Goal: Information Seeking & Learning: Learn about a topic

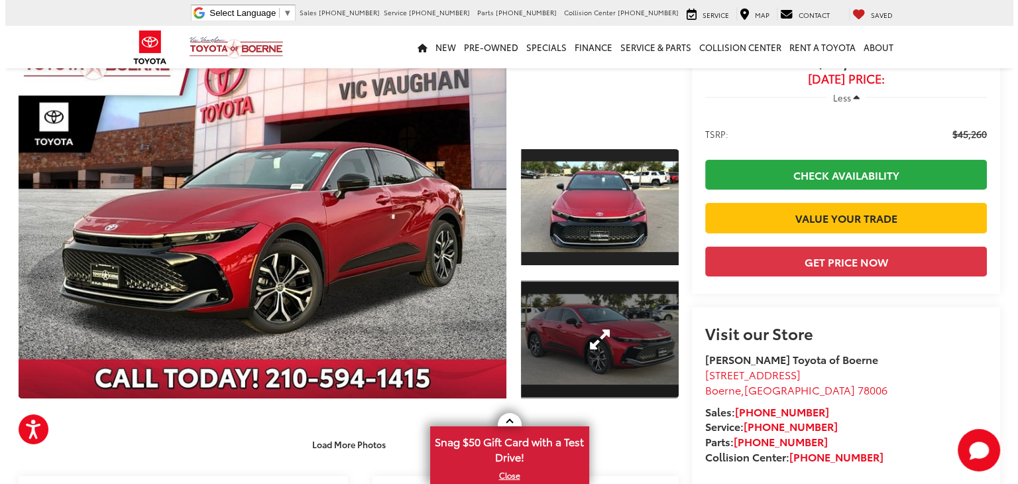
scroll to position [199, 0]
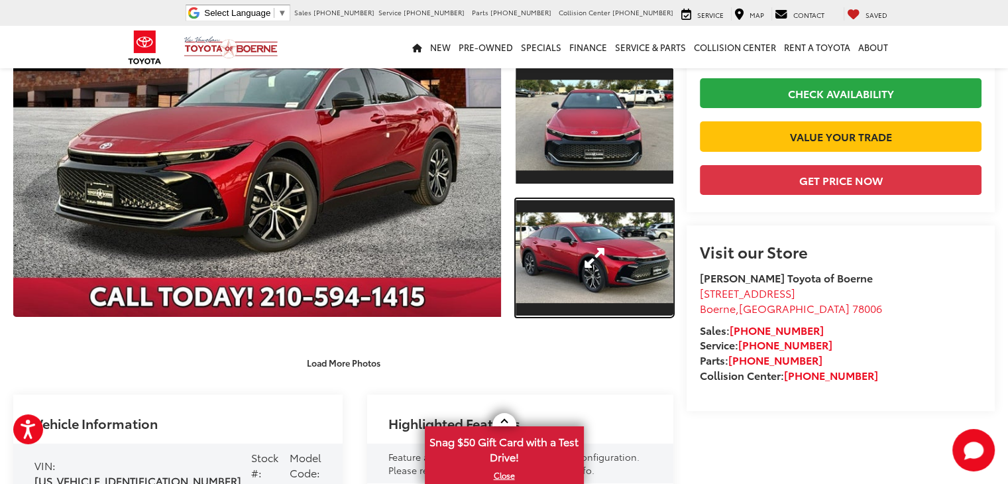
drag, startPoint x: 591, startPoint y: 262, endPoint x: 300, endPoint y: 78, distance: 345.0
click at [591, 262] on link "Expand Photo 2" at bounding box center [595, 258] width 158 height 119
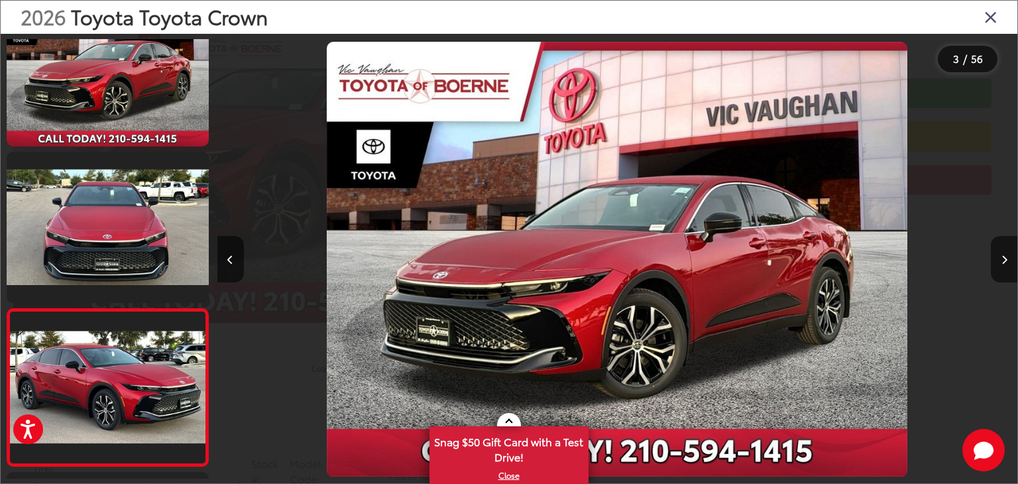
scroll to position [212, 0]
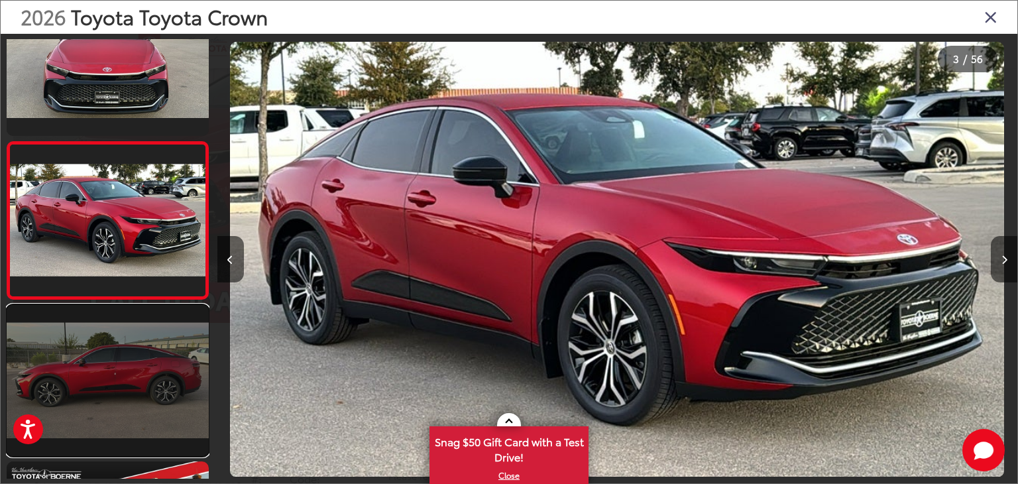
click at [136, 348] on link at bounding box center [108, 381] width 202 height 152
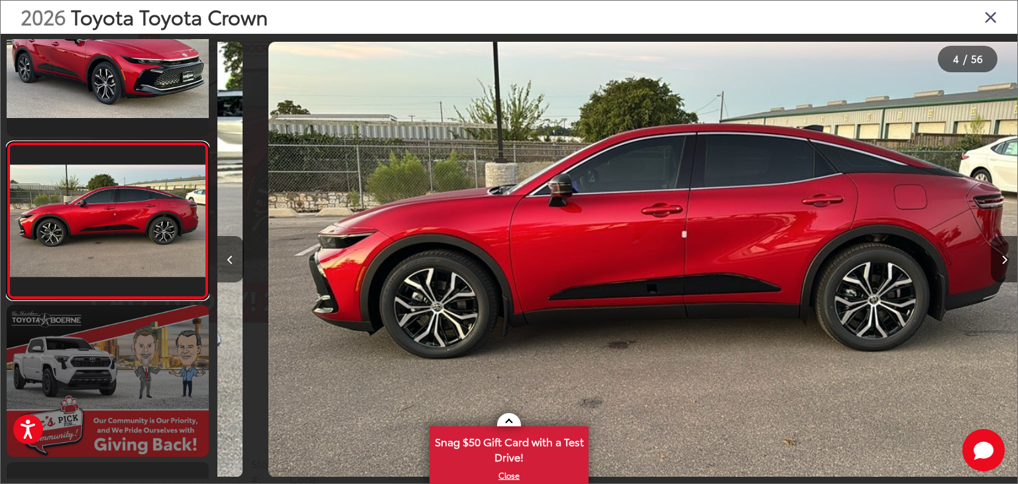
scroll to position [0, 2401]
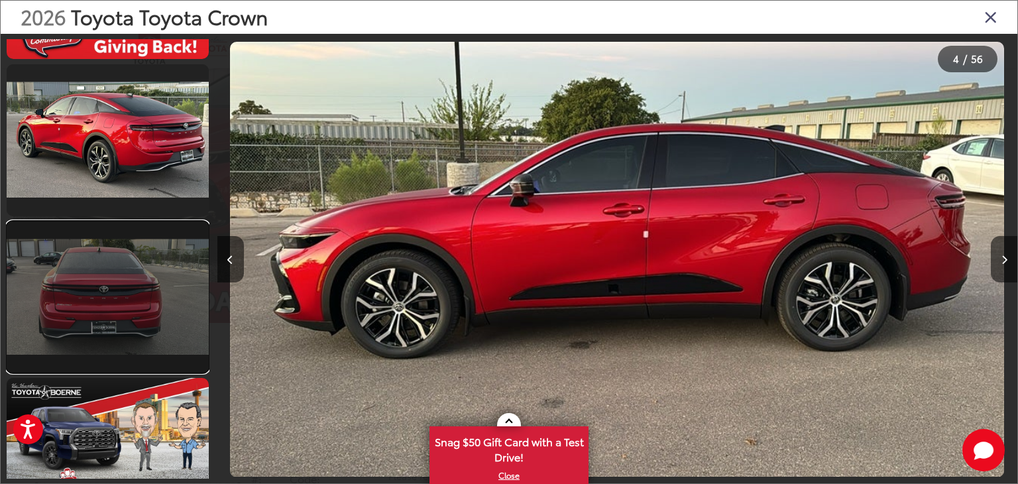
click at [125, 306] on link at bounding box center [108, 297] width 202 height 152
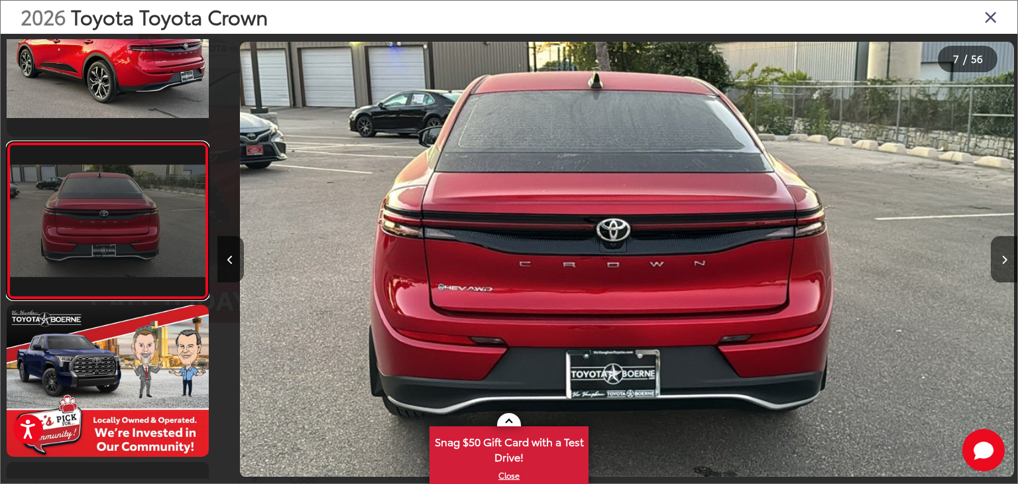
scroll to position [0, 4801]
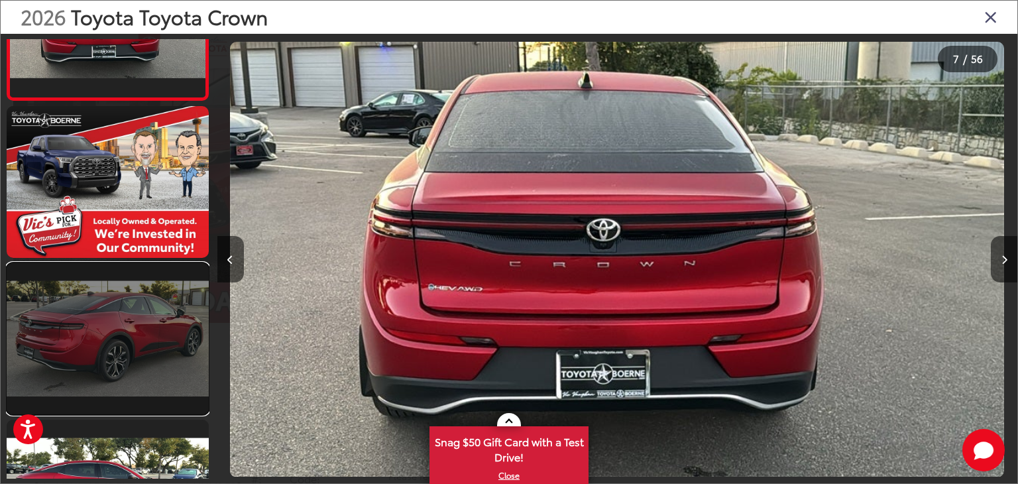
click at [119, 308] on link at bounding box center [108, 339] width 202 height 152
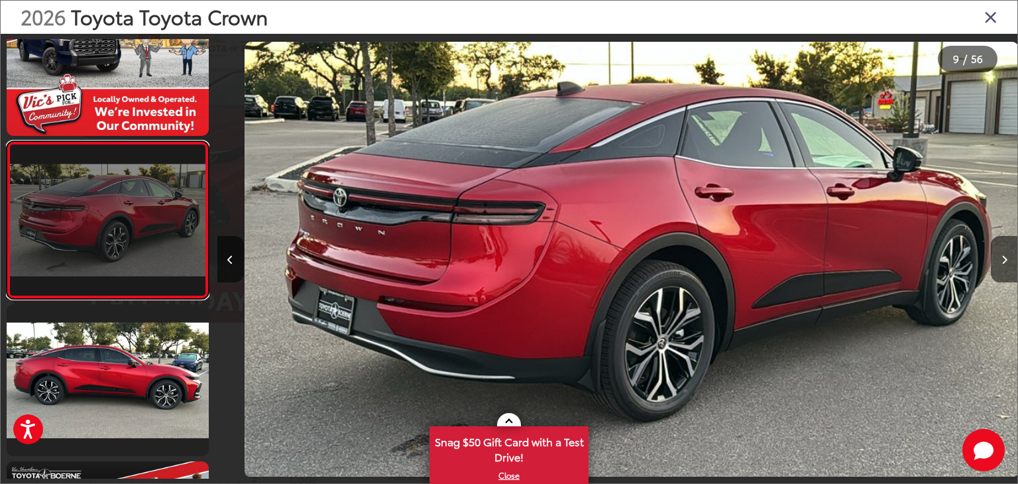
scroll to position [0, 6403]
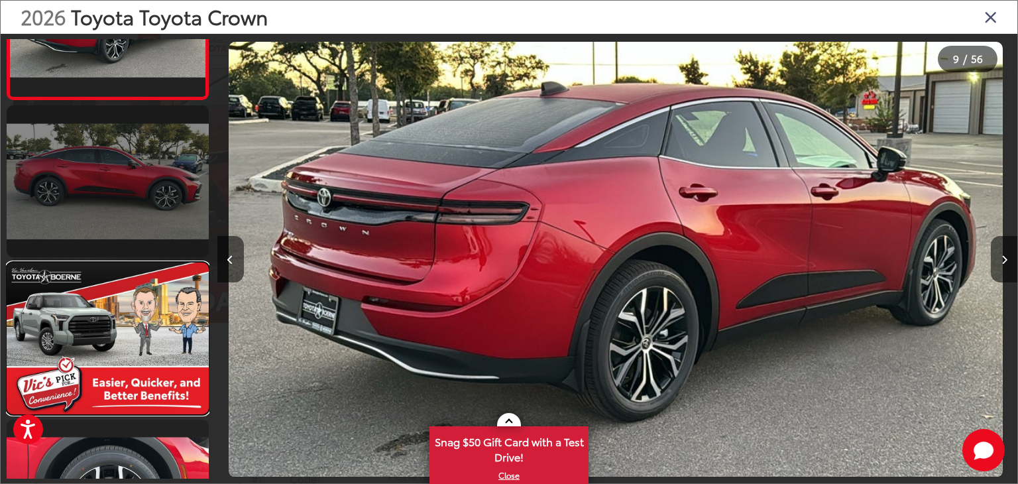
click at [119, 309] on link at bounding box center [108, 338] width 202 height 152
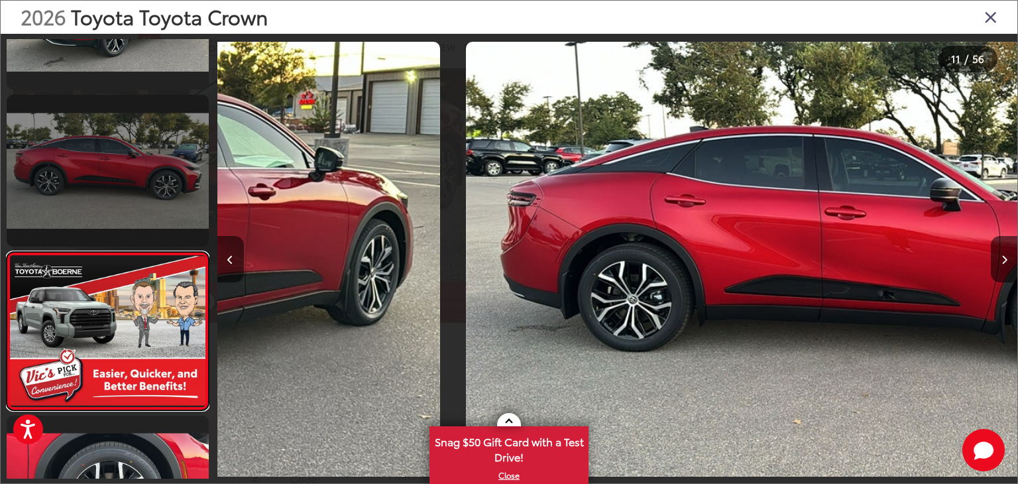
scroll to position [1467, 0]
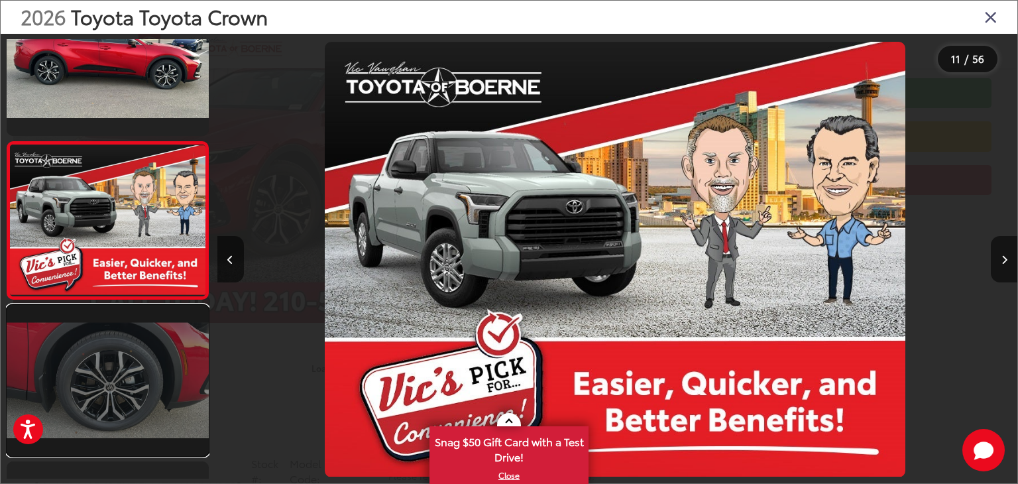
click at [113, 345] on link at bounding box center [108, 381] width 202 height 152
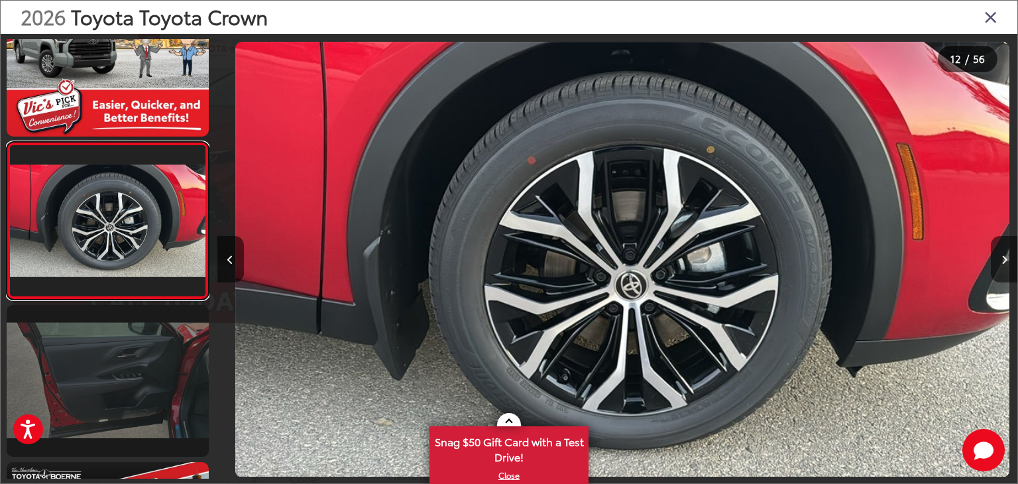
scroll to position [0, 8803]
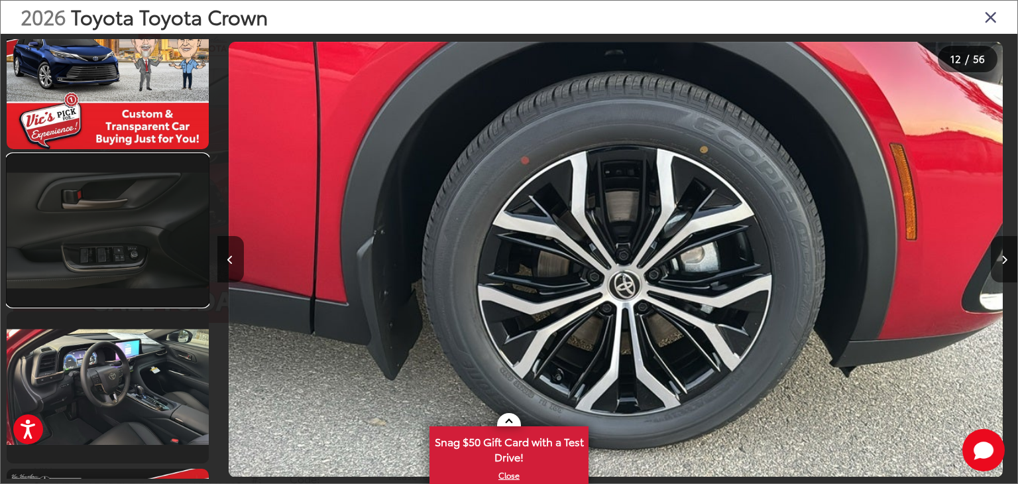
click at [114, 260] on link at bounding box center [108, 230] width 202 height 152
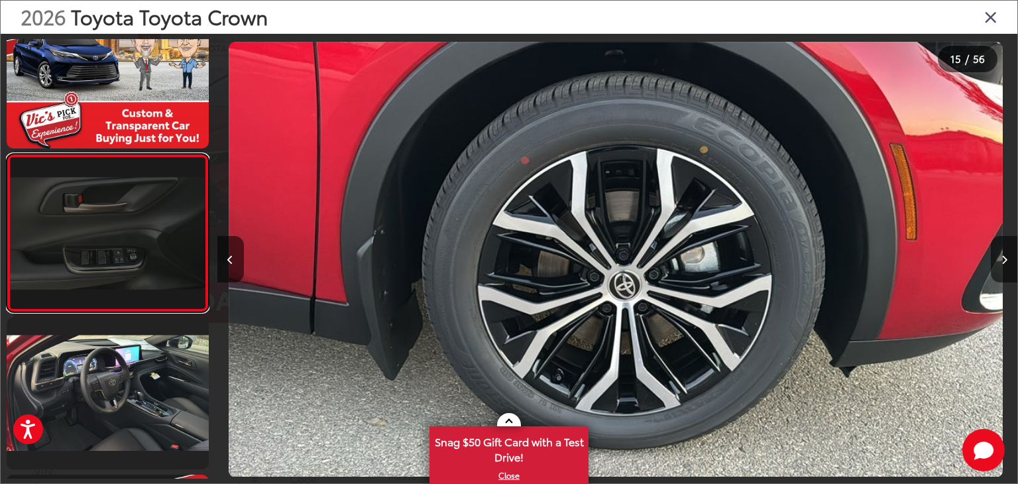
scroll to position [0, 0]
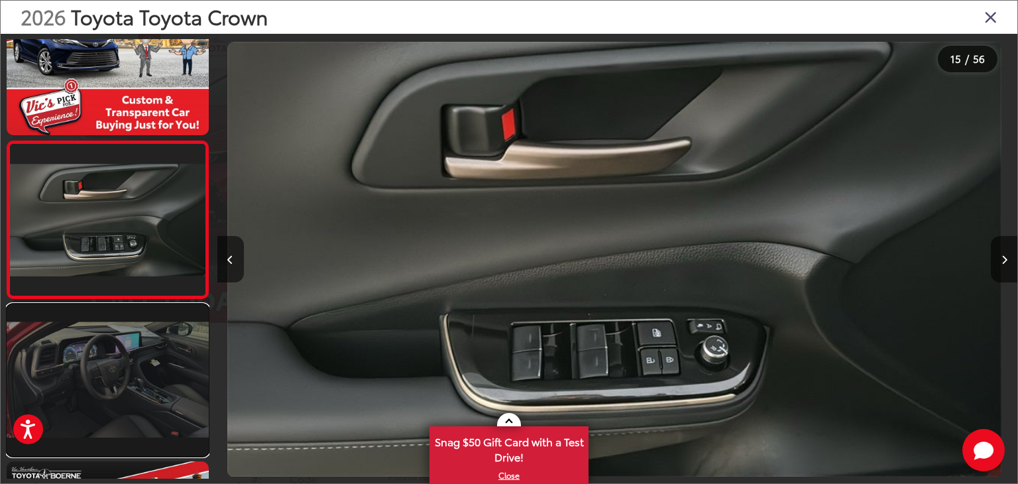
click at [117, 335] on link at bounding box center [108, 380] width 202 height 152
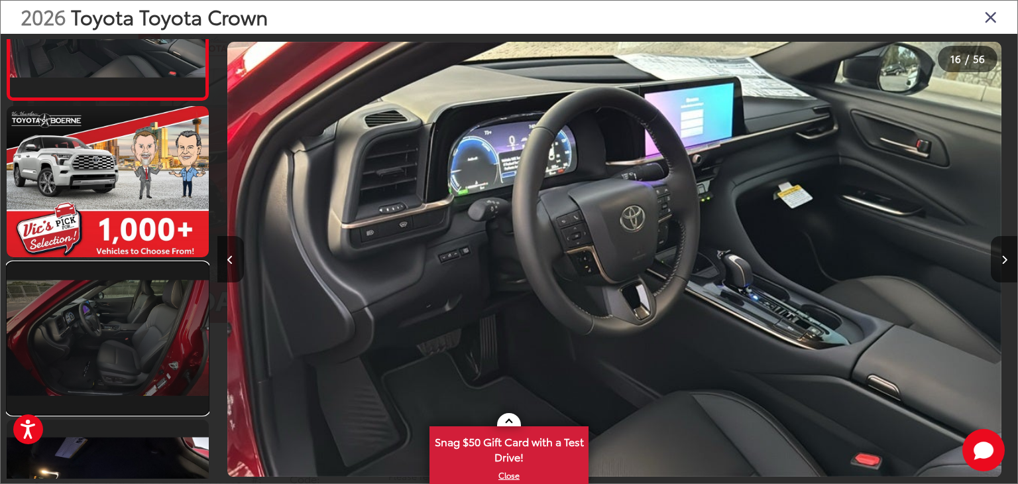
click at [131, 313] on link at bounding box center [108, 338] width 202 height 152
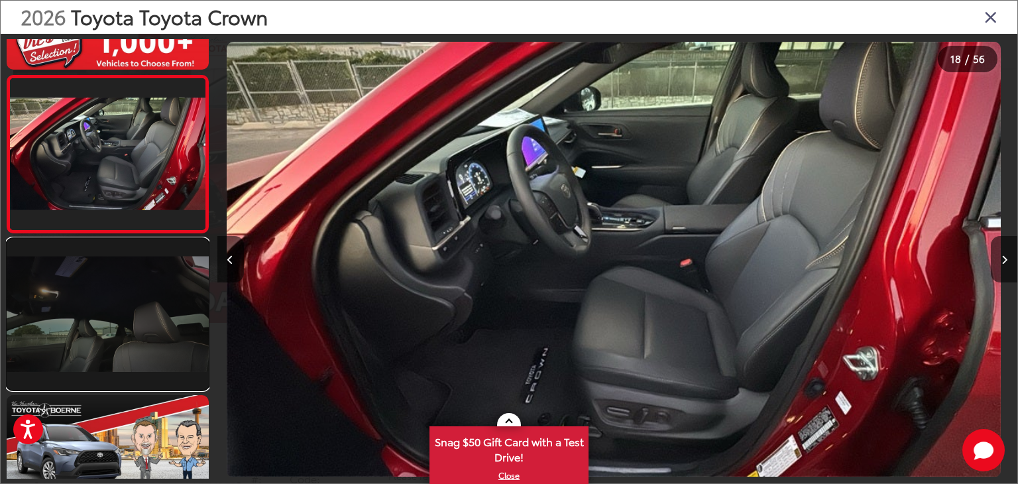
click at [124, 317] on link at bounding box center [108, 315] width 202 height 152
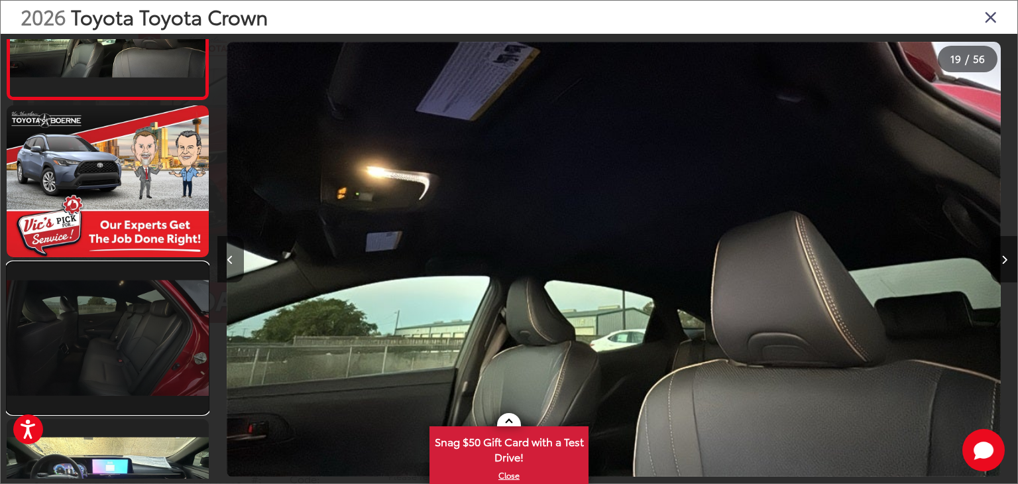
click at [110, 323] on link at bounding box center [108, 338] width 202 height 152
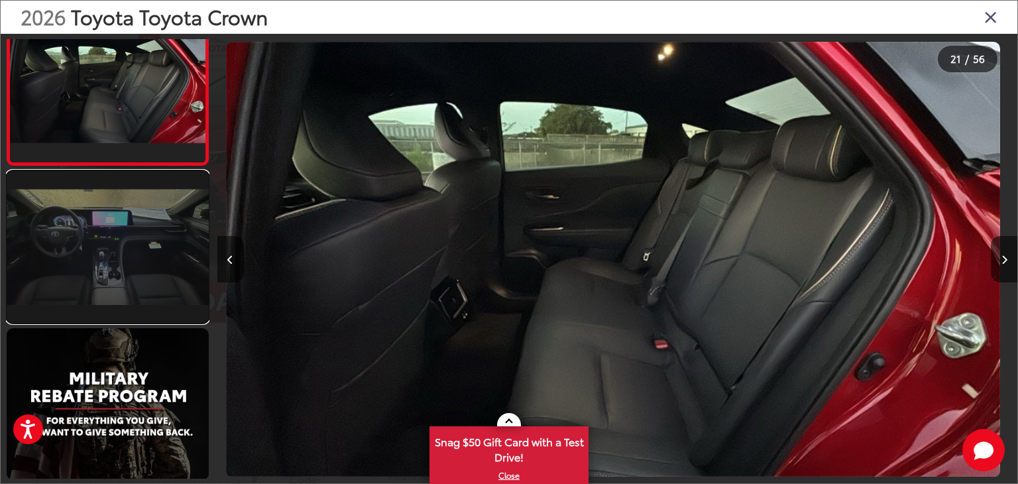
click at [105, 274] on link at bounding box center [108, 247] width 202 height 152
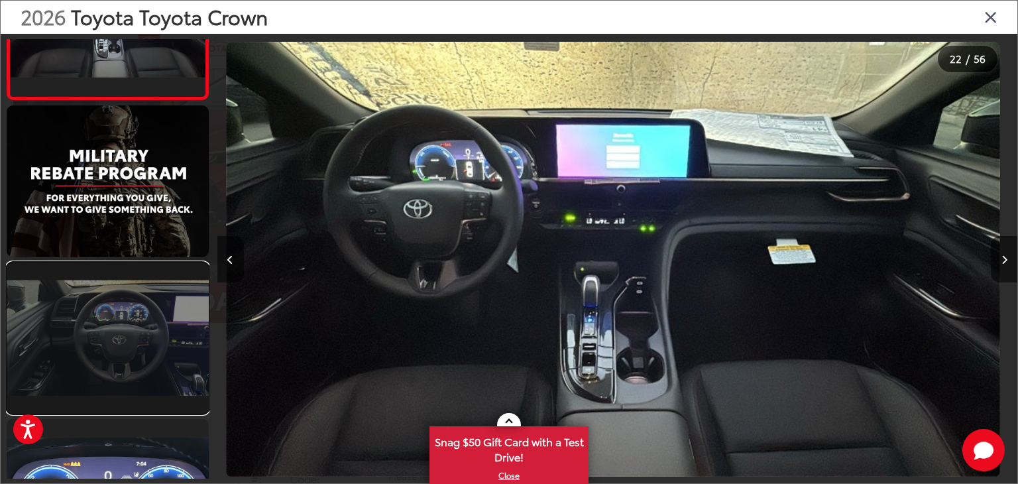
click at [119, 311] on link at bounding box center [108, 338] width 202 height 152
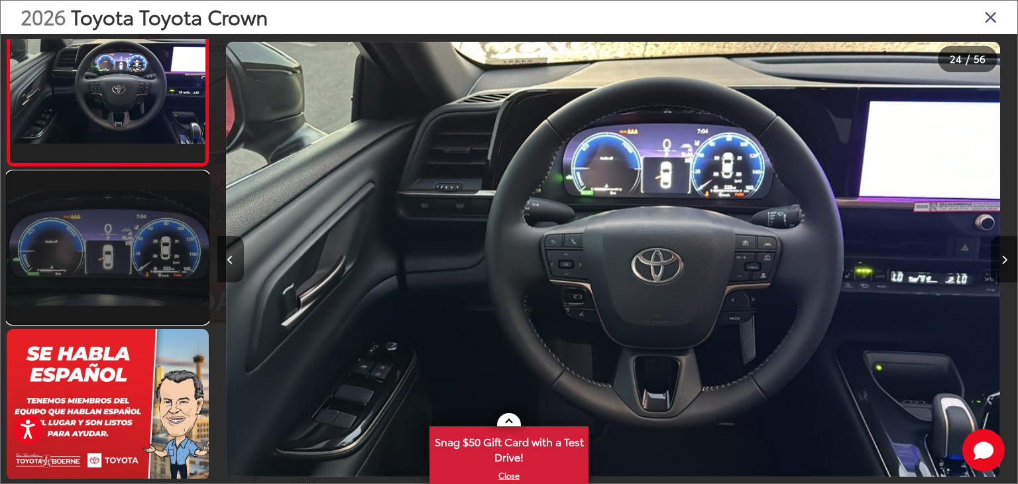
click at [99, 262] on link at bounding box center [108, 248] width 202 height 152
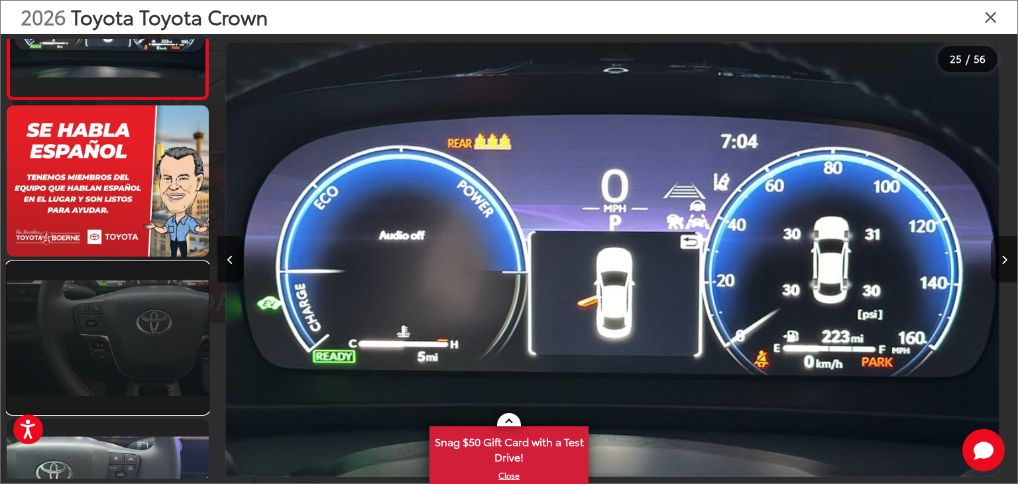
click at [84, 303] on link at bounding box center [108, 338] width 202 height 152
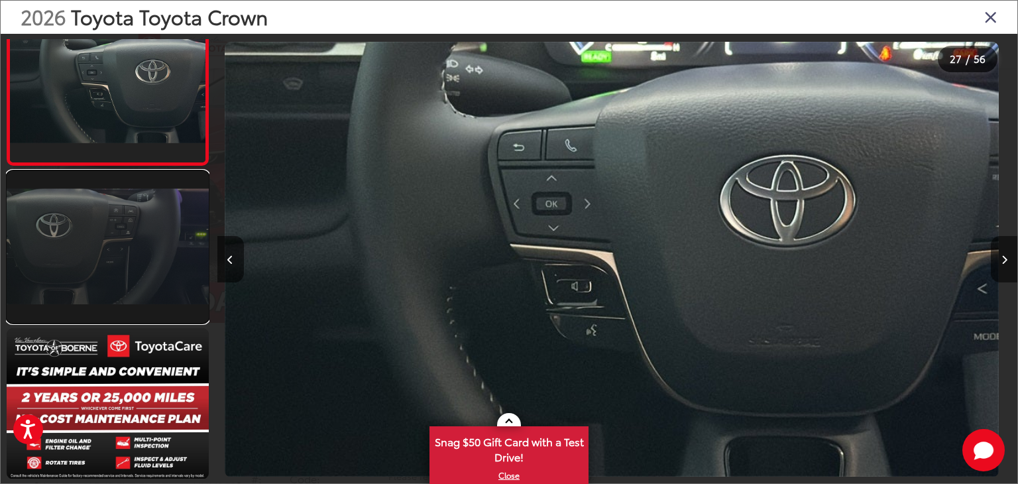
click at [74, 267] on link at bounding box center [108, 247] width 202 height 152
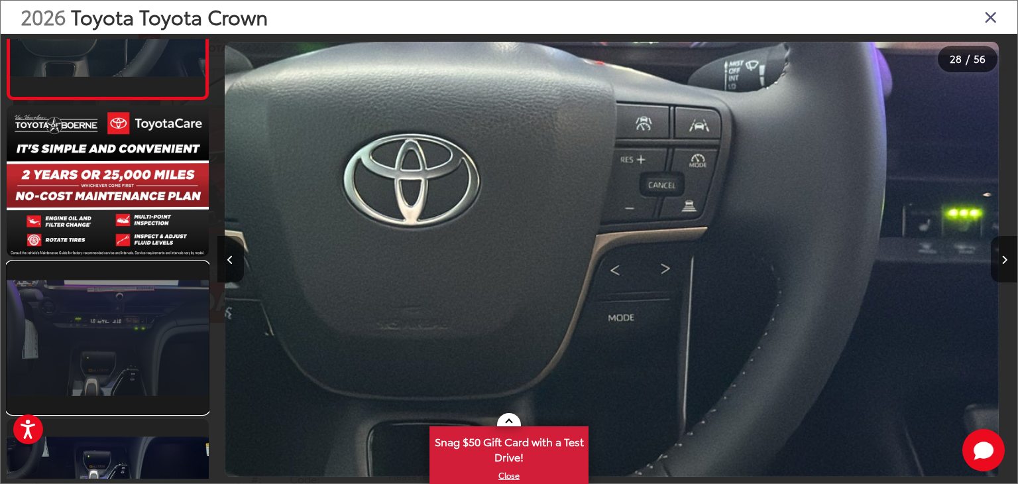
click at [80, 296] on link at bounding box center [108, 338] width 202 height 152
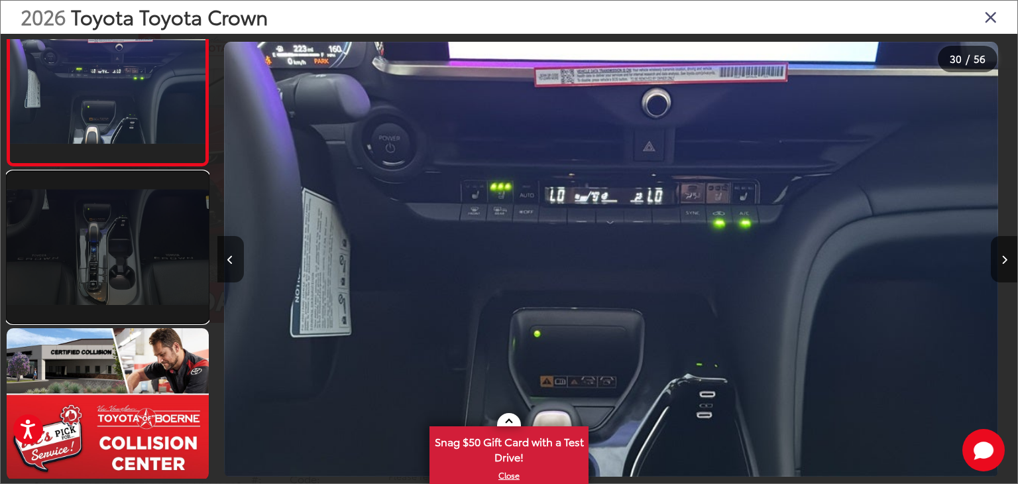
click at [87, 278] on link at bounding box center [108, 248] width 202 height 152
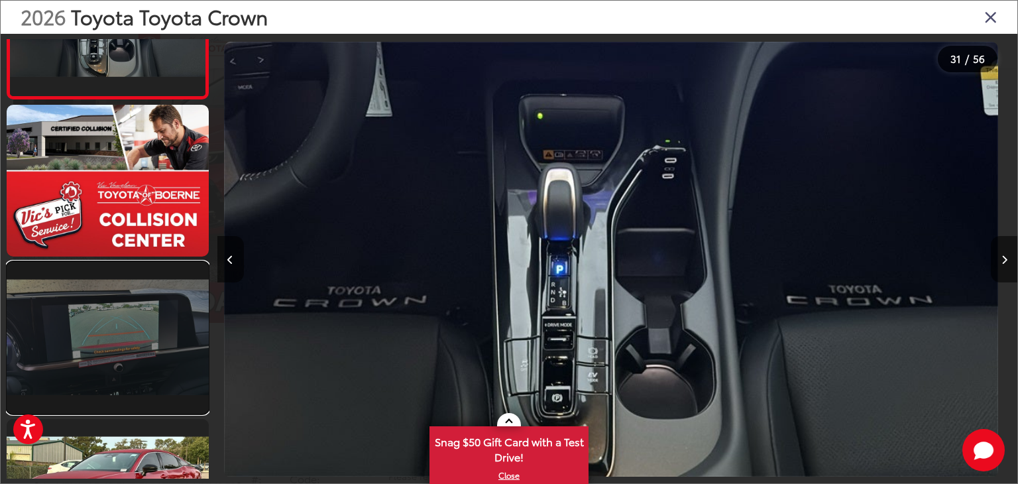
click at [97, 321] on link at bounding box center [108, 338] width 202 height 152
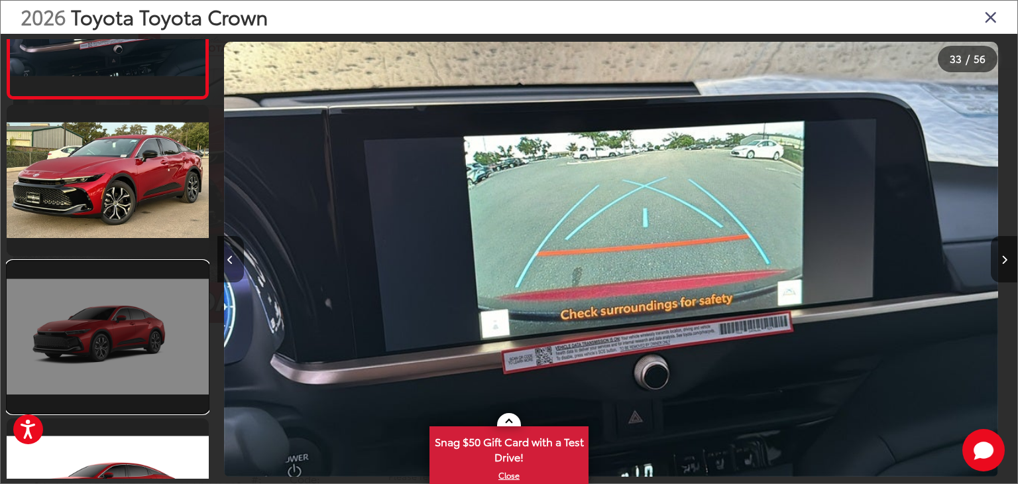
click at [99, 316] on link at bounding box center [108, 337] width 202 height 152
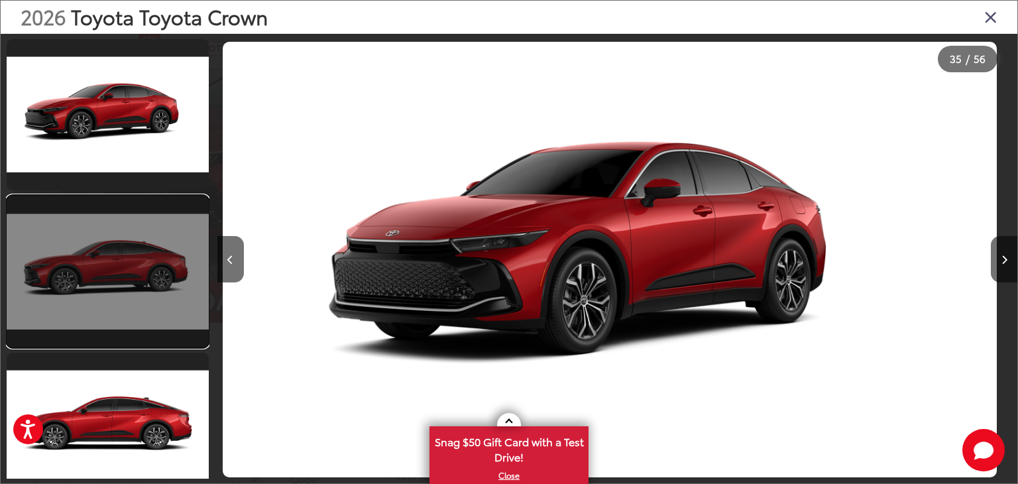
click at [103, 284] on link at bounding box center [108, 272] width 202 height 152
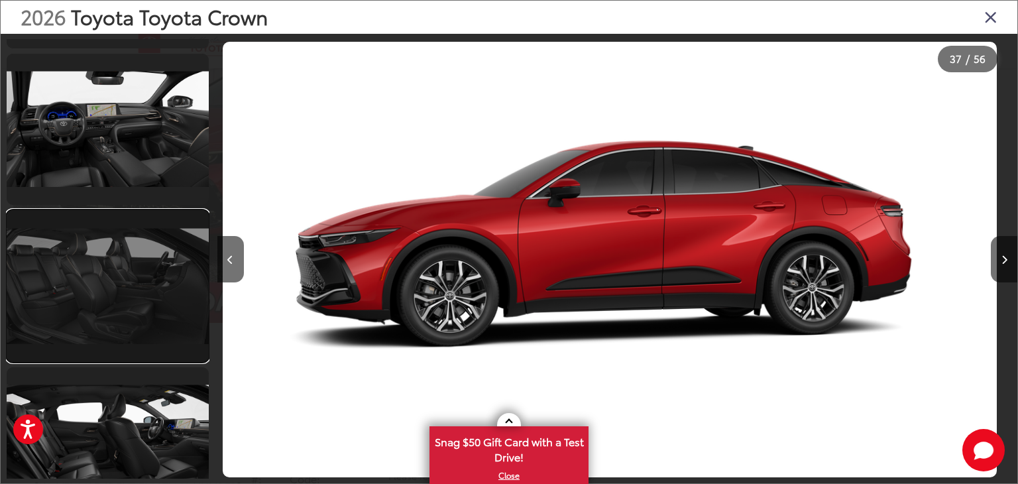
click at [125, 274] on link at bounding box center [108, 286] width 202 height 152
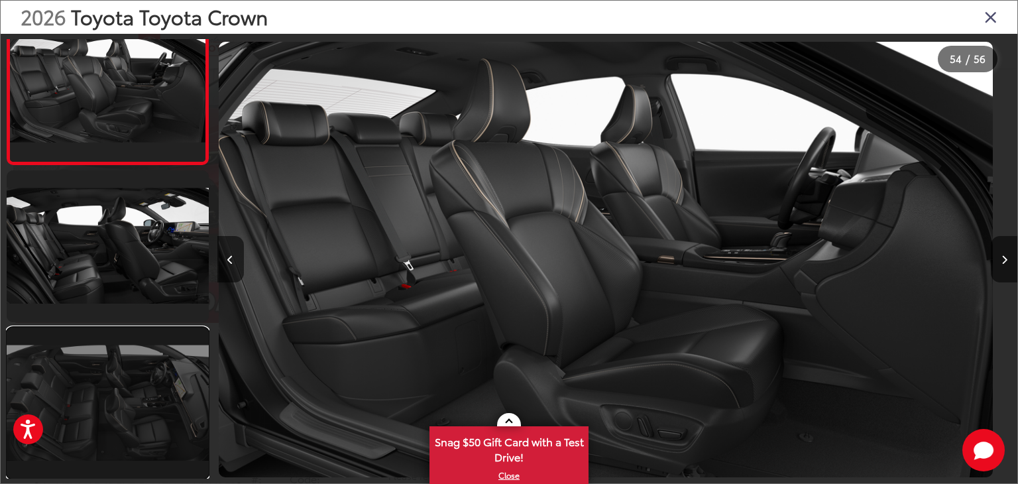
click at [66, 362] on link at bounding box center [108, 403] width 202 height 152
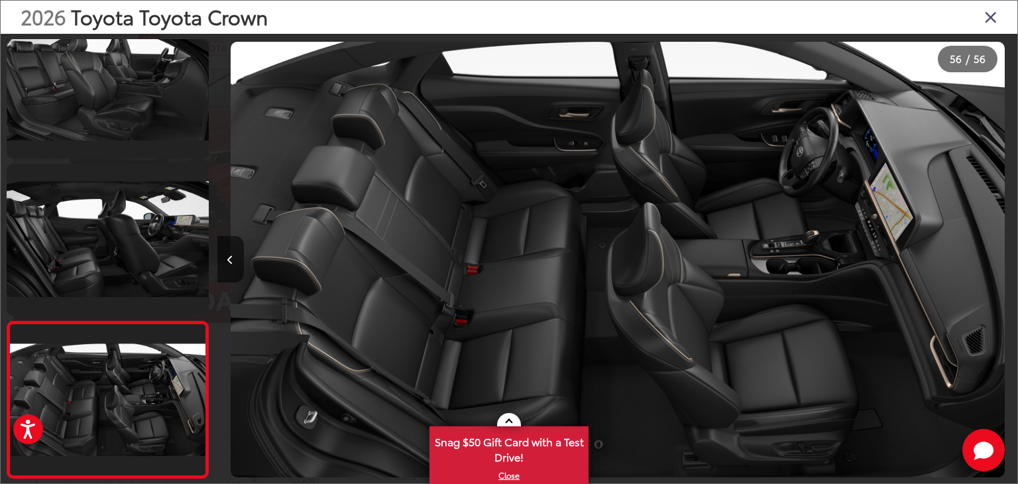
click at [1003, 14] on div "2026 Toyota Toyota Crown" at bounding box center [509, 17] width 1017 height 33
click at [990, 15] on icon "Close gallery" at bounding box center [990, 16] width 13 height 17
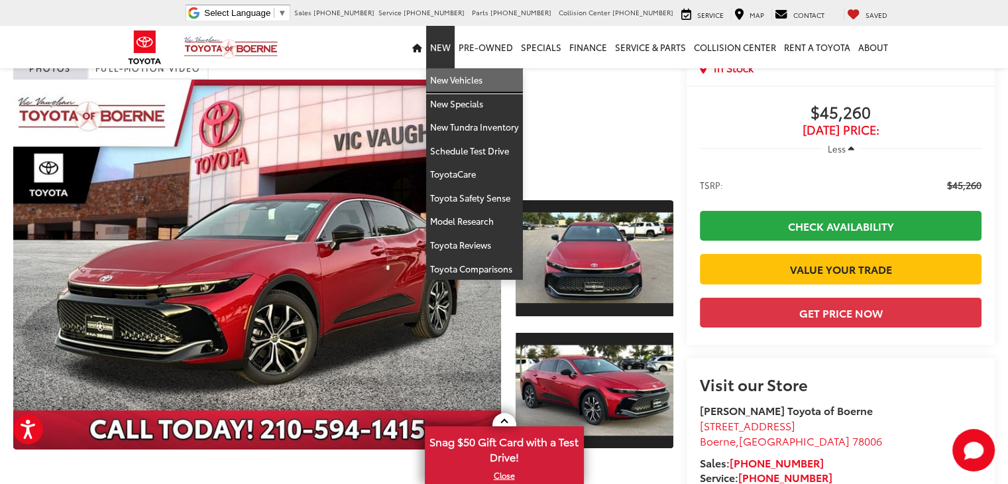
drag, startPoint x: 452, startPoint y: 78, endPoint x: 502, endPoint y: 117, distance: 63.4
click at [452, 78] on link "New Vehicles" at bounding box center [474, 80] width 97 height 24
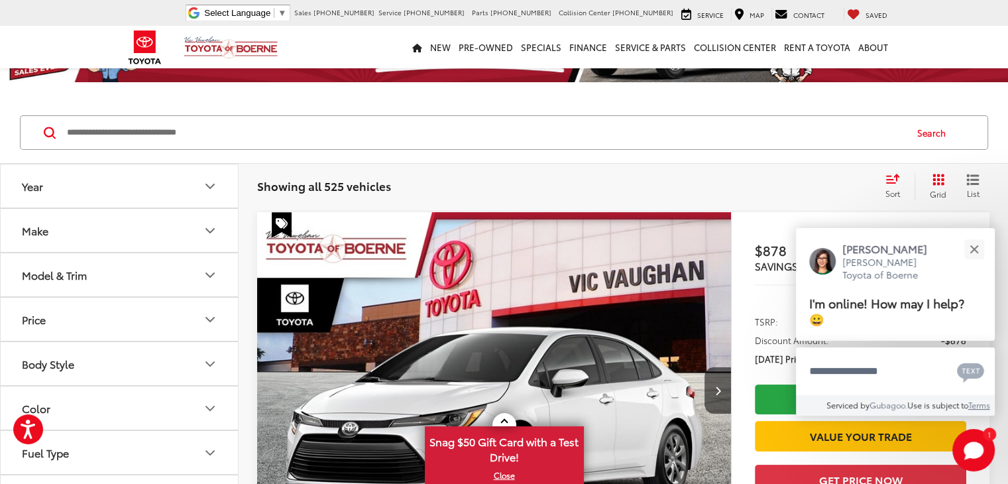
scroll to position [133, 0]
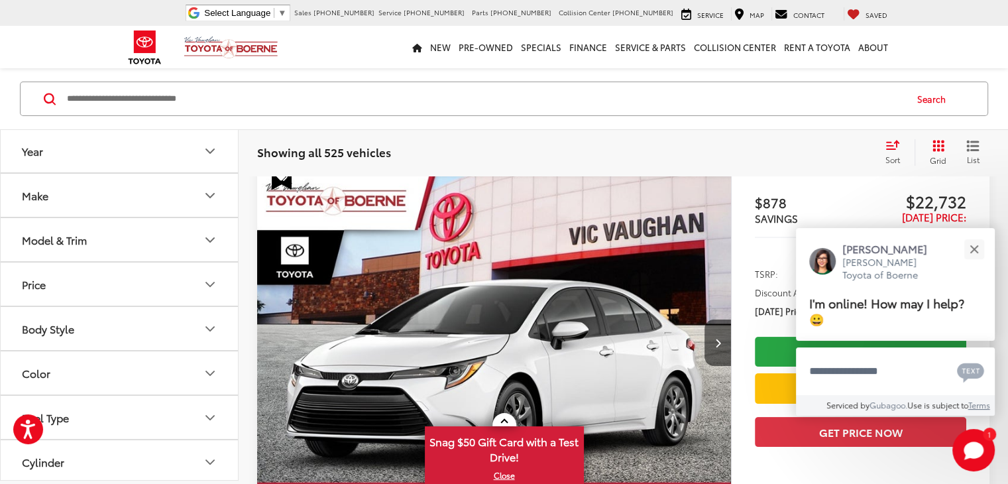
click at [109, 237] on button "Model & Trim" at bounding box center [120, 239] width 239 height 43
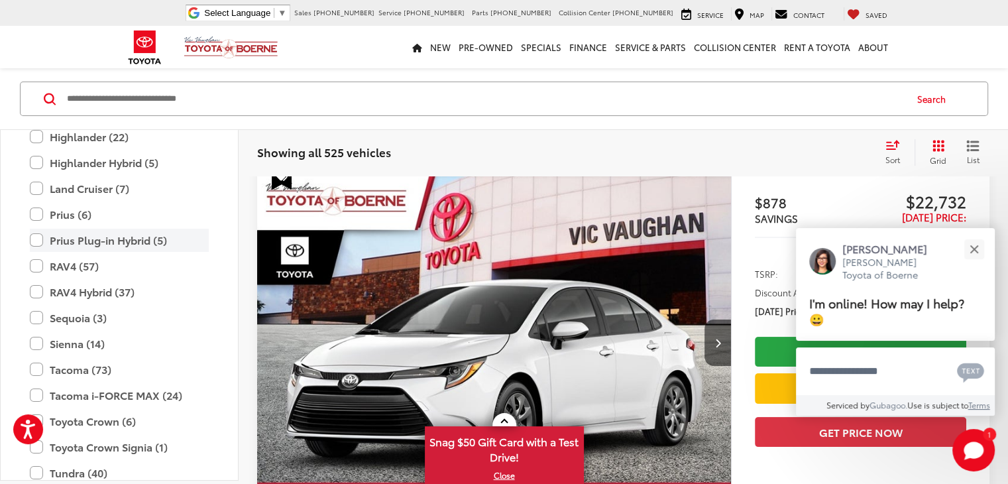
scroll to position [456, 0]
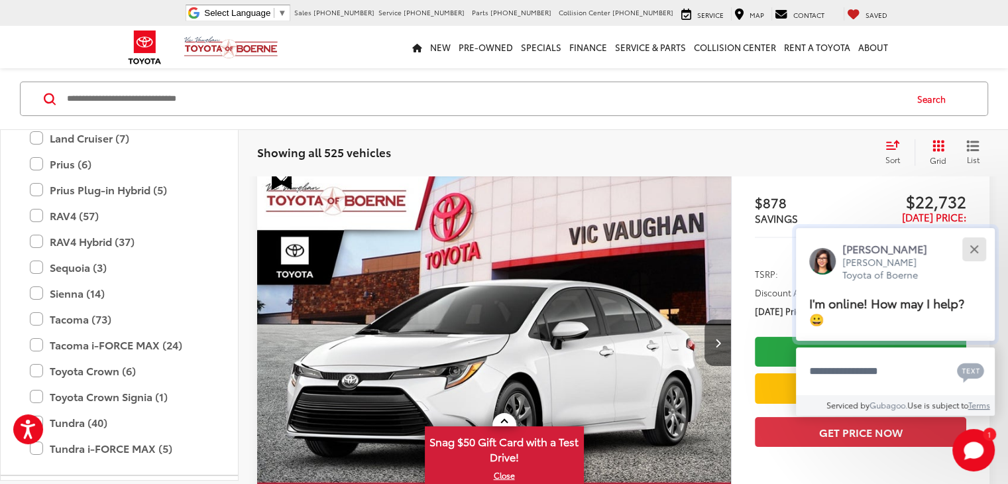
click at [980, 251] on button "Close" at bounding box center [974, 249] width 28 height 28
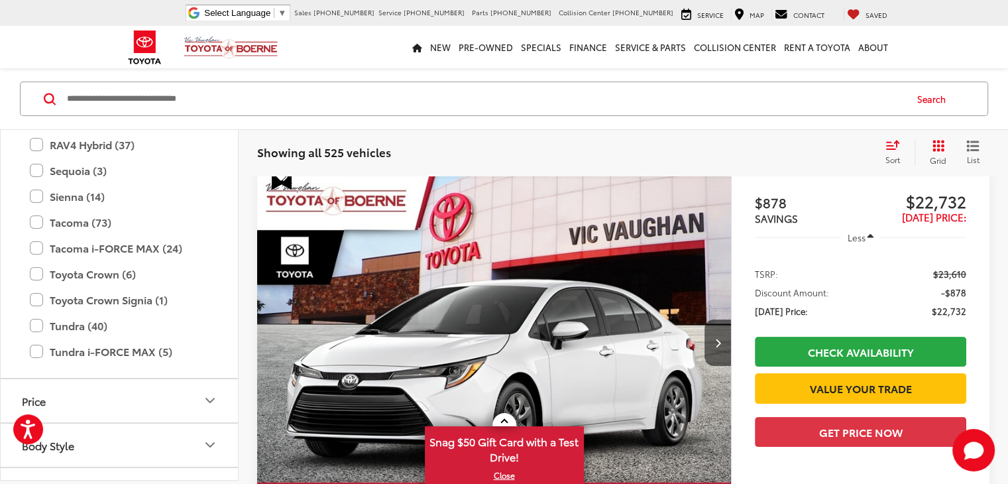
scroll to position [589, 0]
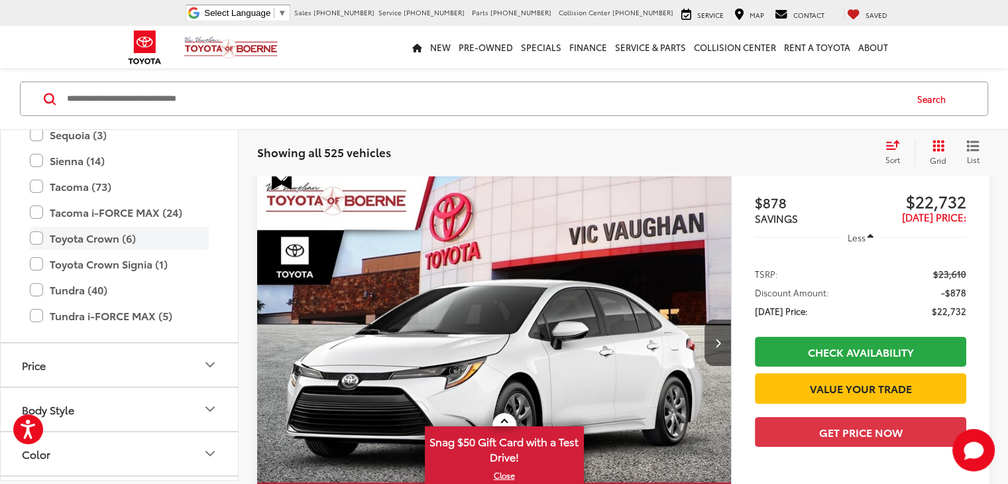
click at [34, 240] on label "Toyota Crown (6)" at bounding box center [119, 238] width 179 height 23
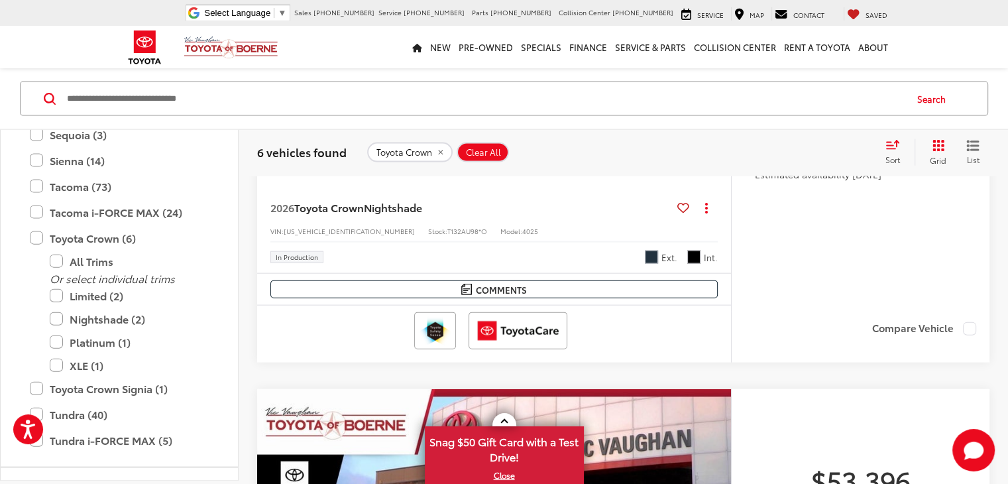
scroll to position [2770, 0]
